Goal: Task Accomplishment & Management: Manage account settings

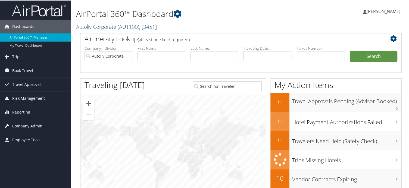
click at [27, 125] on span "Company Admin" at bounding box center [27, 126] width 30 height 14
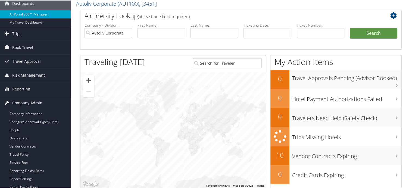
scroll to position [54, 0]
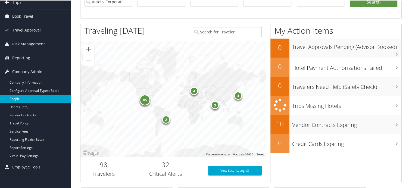
click at [25, 99] on link "People" at bounding box center [35, 98] width 71 height 8
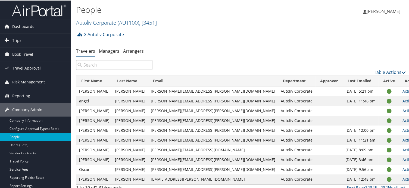
click at [121, 67] on input "search" at bounding box center [114, 65] width 76 height 10
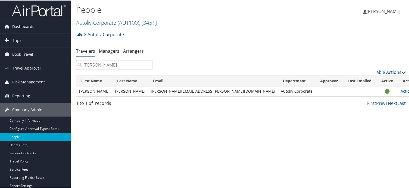
type input "jacome"
click at [126, 91] on td "Jacome" at bounding box center [130, 91] width 36 height 10
click at [401, 91] on link "Actions" at bounding box center [409, 90] width 17 height 5
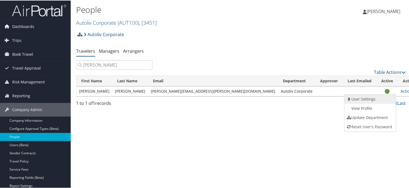
click at [371, 97] on link "User Settings" at bounding box center [370, 98] width 50 height 9
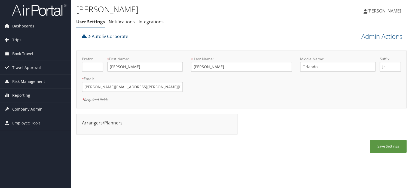
click at [106, 38] on link "Autoliv Corporate" at bounding box center [108, 36] width 40 height 11
click at [129, 24] on link "Notifications" at bounding box center [122, 22] width 26 height 6
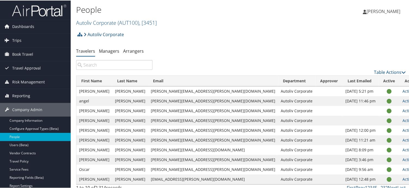
click at [103, 67] on input "search" at bounding box center [114, 65] width 76 height 10
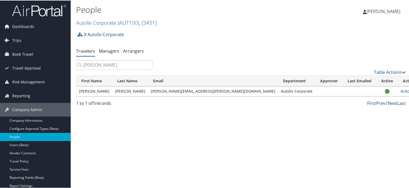
type input "jacome"
click at [173, 92] on td "roy.jacome@autoliv.com" at bounding box center [213, 91] width 130 height 10
click at [92, 93] on td "Roy" at bounding box center [94, 91] width 36 height 10
click at [401, 91] on link "Actions" at bounding box center [409, 90] width 17 height 5
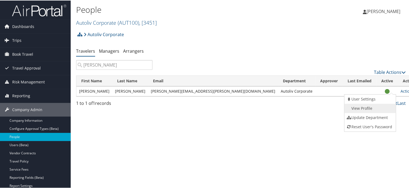
click at [368, 111] on link "View Profile" at bounding box center [370, 107] width 50 height 9
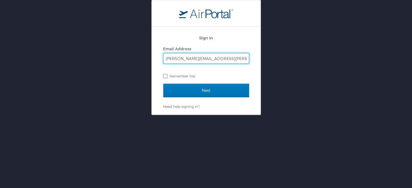
type input "[PERSON_NAME][EMAIL_ADDRESS][PERSON_NAME][DOMAIN_NAME]"
click at [165, 77] on label "Remember me" at bounding box center [206, 76] width 86 height 8
click at [165, 77] on input "Remember me" at bounding box center [165, 76] width 4 height 4
checkbox input "true"
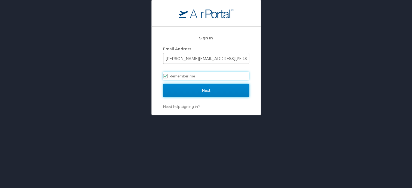
click at [180, 88] on input "Next" at bounding box center [206, 91] width 86 height 14
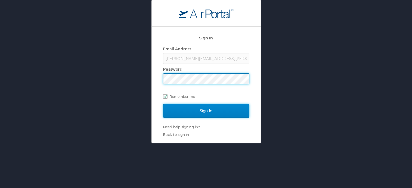
click at [196, 111] on input "Sign In" at bounding box center [206, 111] width 86 height 14
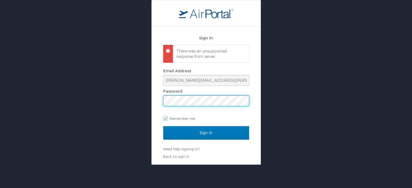
click at [100, 109] on div "Sign In There was an unsupported response from server. Email Address tammy.kana…" at bounding box center [206, 82] width 412 height 165
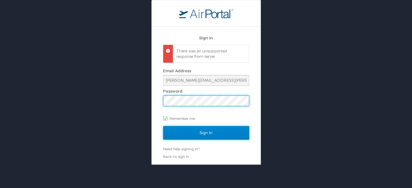
click at [204, 133] on input "Sign In" at bounding box center [206, 133] width 86 height 14
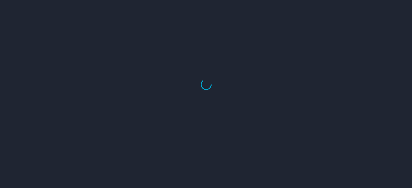
select select "US"
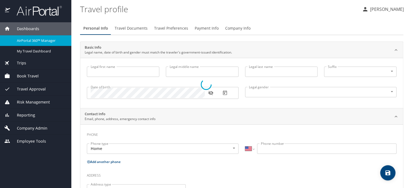
type input "[PERSON_NAME]"
type input "Orlando"
type input "[PERSON_NAME]"
type input "Jr"
type input "[DEMOGRAPHIC_DATA]"
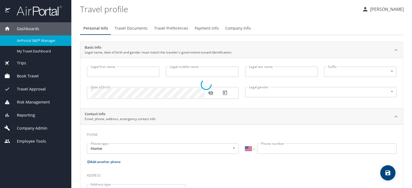
type input "[PERSON_NAME]"
type input "[PHONE_NUMBER]"
type input "[EMAIL_ADDRESS][DOMAIN_NAME]"
type input "[GEOGRAPHIC_DATA]"
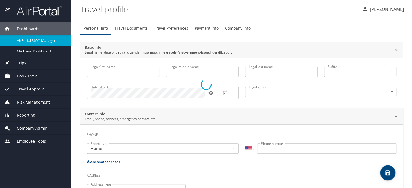
type input "[US_STATE]"
select select "US"
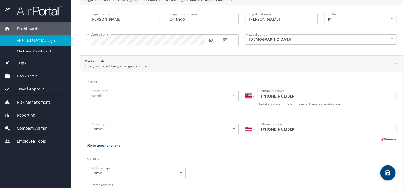
scroll to position [82, 0]
